Goal: Task Accomplishment & Management: Manage account settings

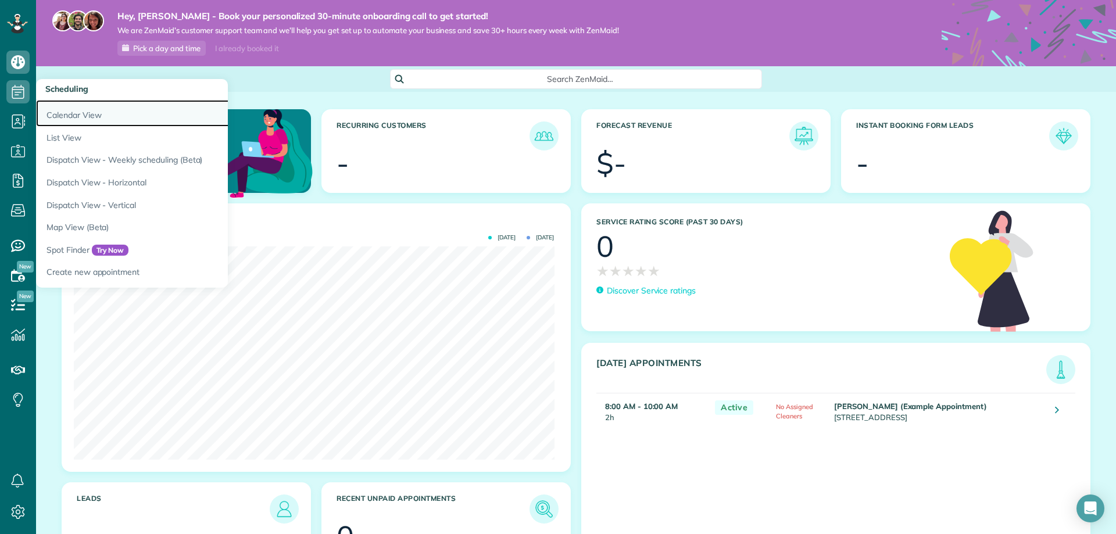
click at [58, 115] on link "Calendar View" at bounding box center [181, 113] width 291 height 27
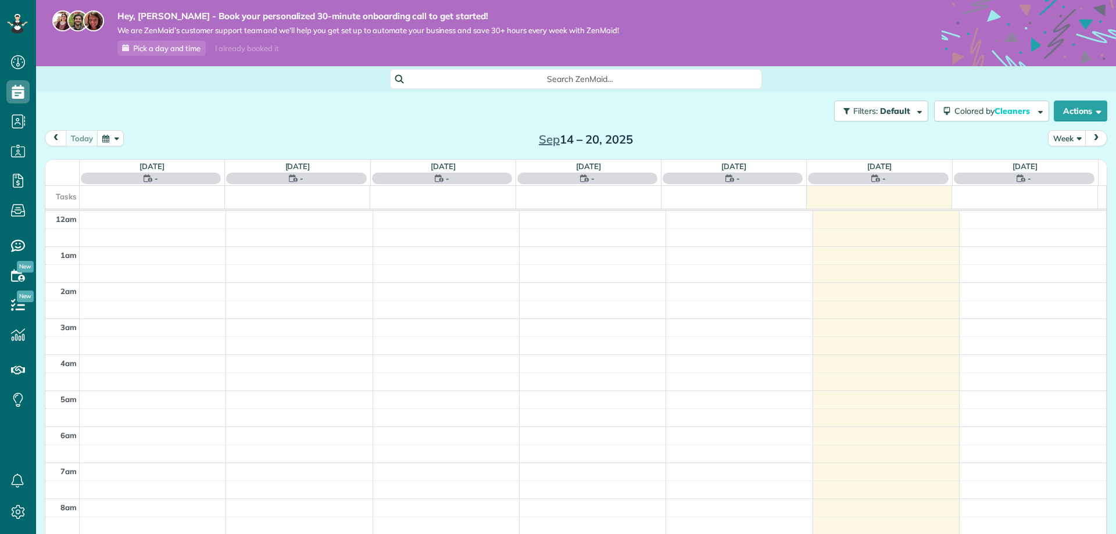
scroll to position [253, 0]
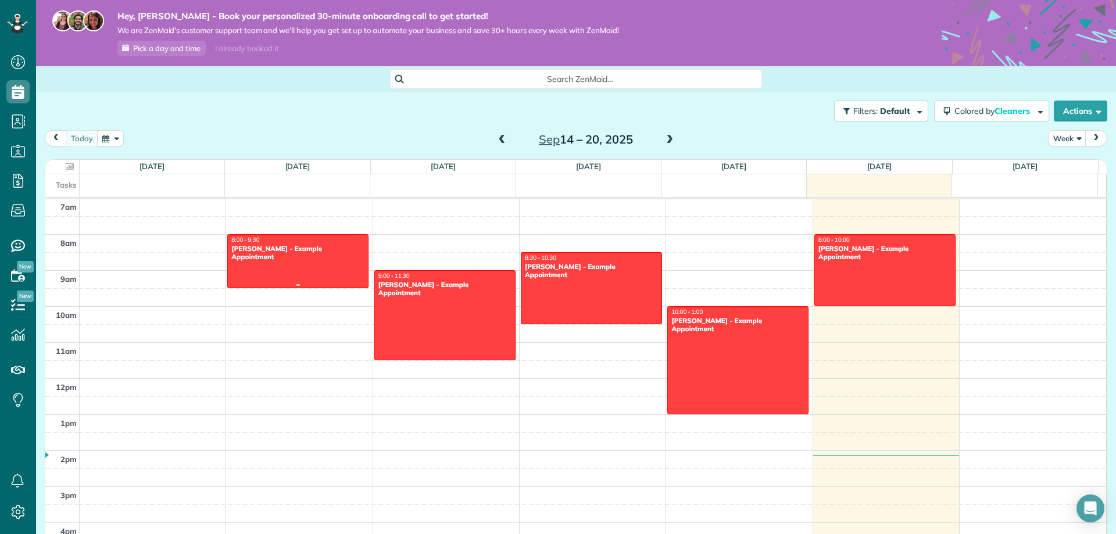
click at [314, 266] on div at bounding box center [298, 261] width 140 height 53
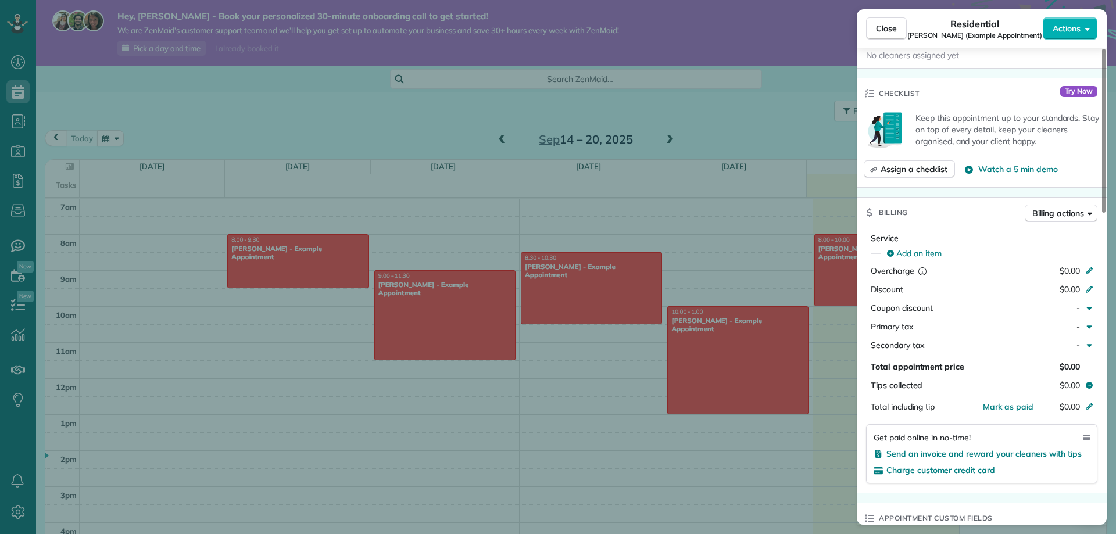
scroll to position [290, 0]
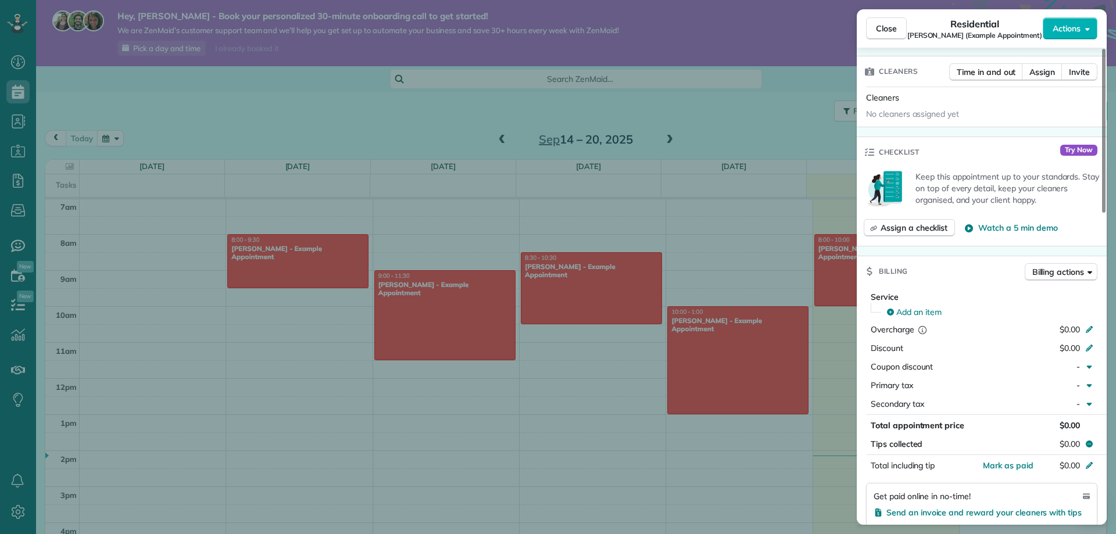
click at [767, 121] on div "Close Residential Debbie Sardone (Example Appointment) Actions Status Active De…" at bounding box center [558, 267] width 1116 height 534
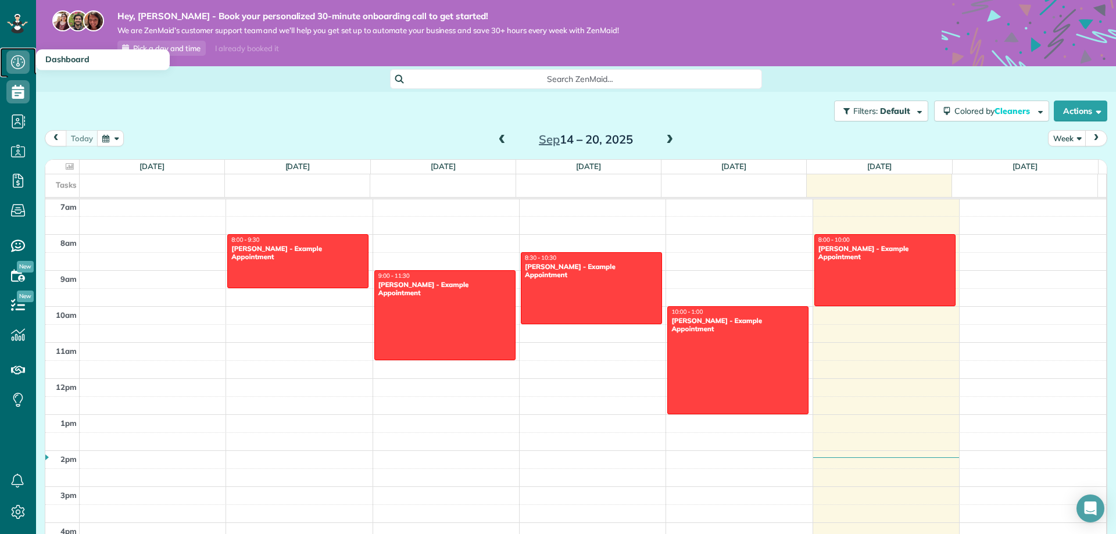
click at [23, 65] on icon at bounding box center [17, 62] width 23 height 23
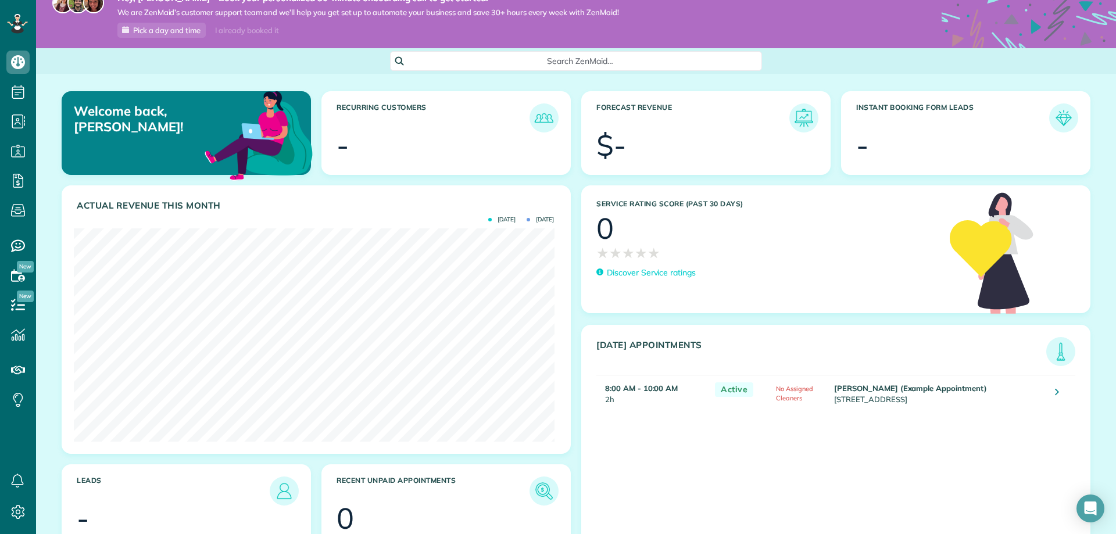
scroll to position [49, 0]
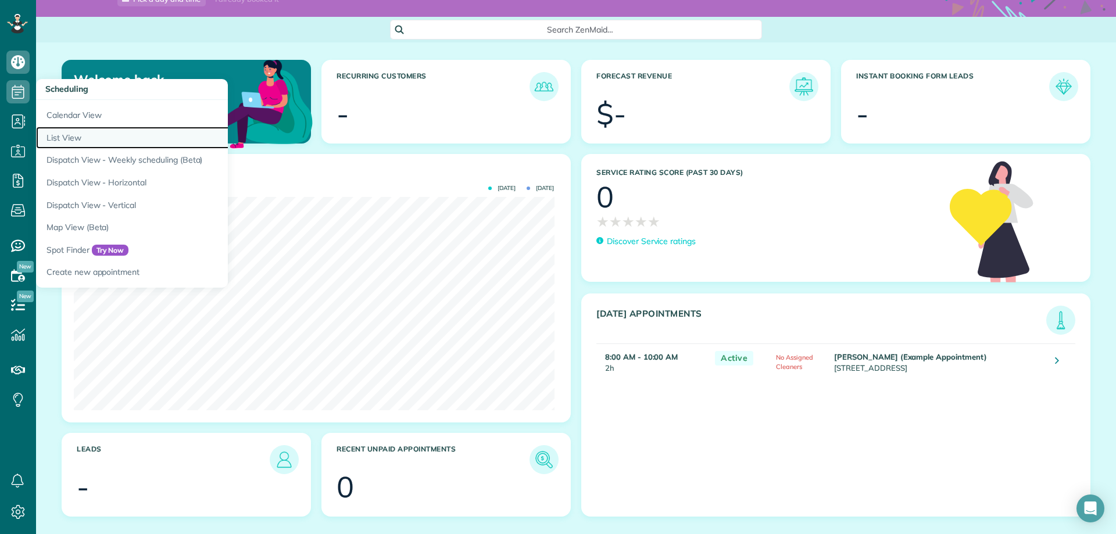
click at [74, 139] on link "List View" at bounding box center [181, 138] width 291 height 23
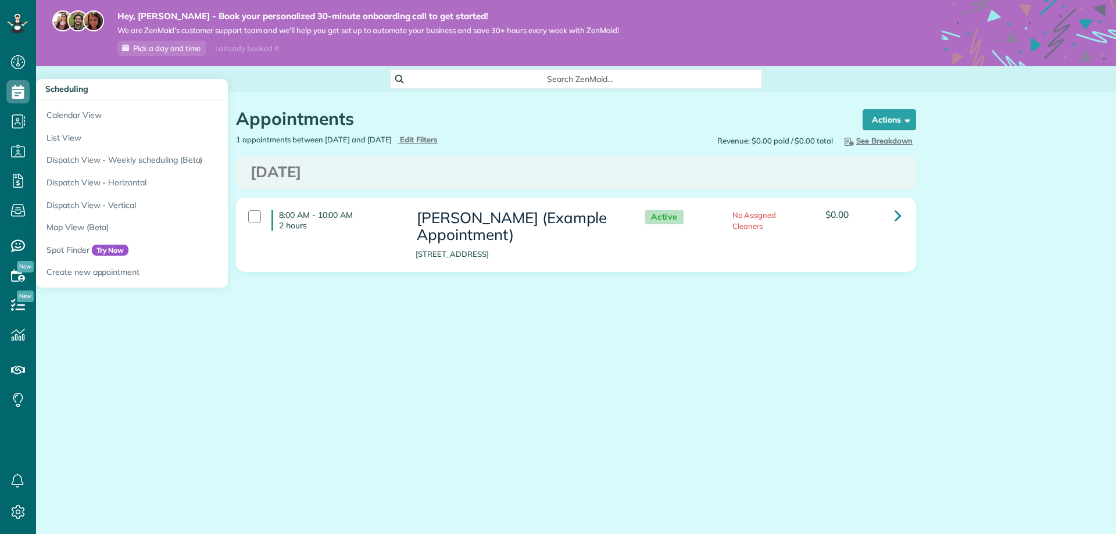
scroll to position [5, 5]
click at [76, 117] on link "Calendar View" at bounding box center [181, 113] width 291 height 27
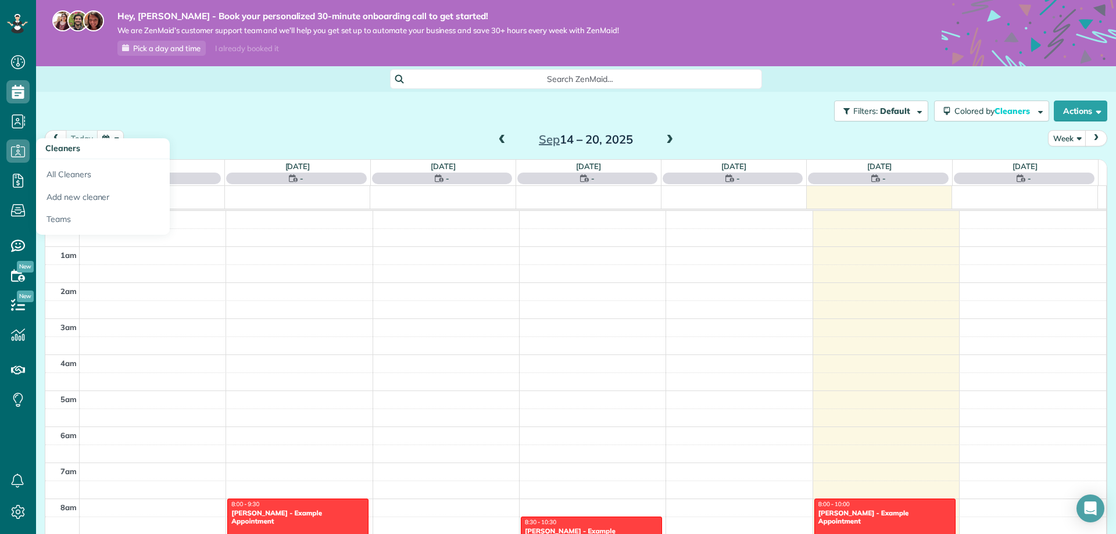
scroll to position [253, 0]
